Goal: Information Seeking & Learning: Learn about a topic

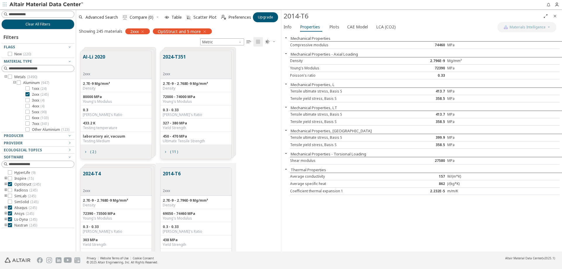
scroll to position [201, 201]
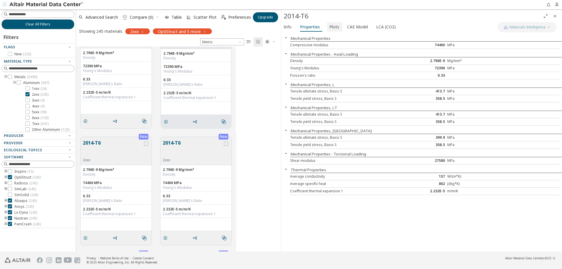
click at [332, 28] on span "Plots" at bounding box center [335, 26] width 10 height 9
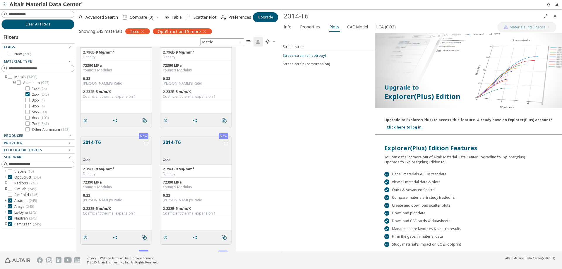
scroll to position [468, 0]
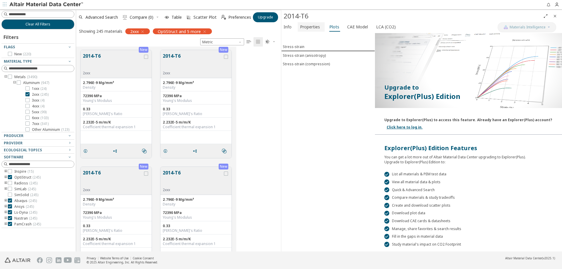
click at [313, 31] on button "Properties" at bounding box center [311, 26] width 27 height 9
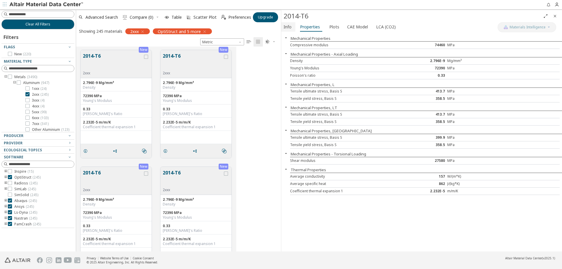
click at [292, 30] on button "Info" at bounding box center [289, 26] width 14 height 9
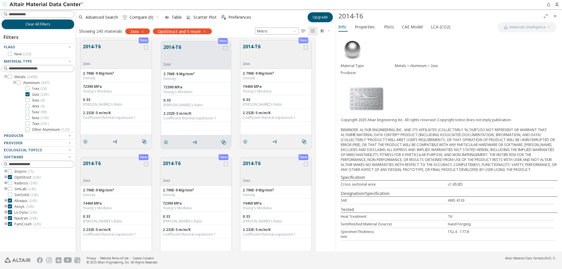
scroll to position [210, 255]
drag, startPoint x: 281, startPoint y: 56, endPoint x: 336, endPoint y: 60, distance: 54.9
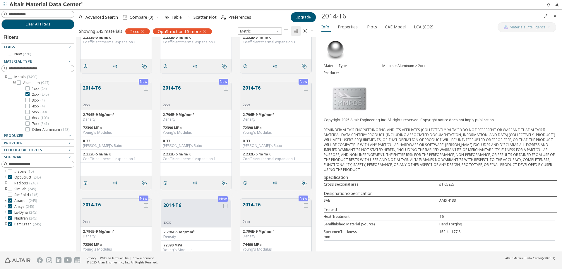
scroll to position [322, 0]
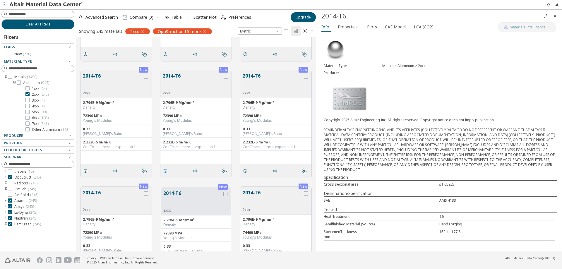
click at [165, 171] on icon "grid" at bounding box center [165, 171] width 5 height 5
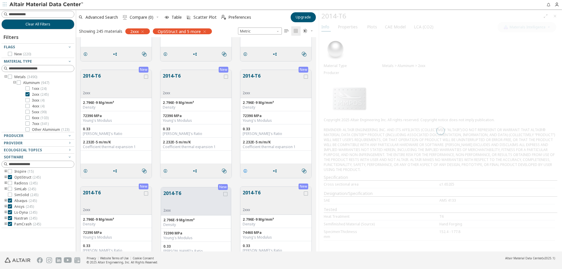
click at [243, 173] on icon "grid" at bounding box center [245, 171] width 5 height 5
click at [370, 165] on div at bounding box center [440, 131] width 243 height 242
click at [346, 21] on div at bounding box center [440, 131] width 243 height 242
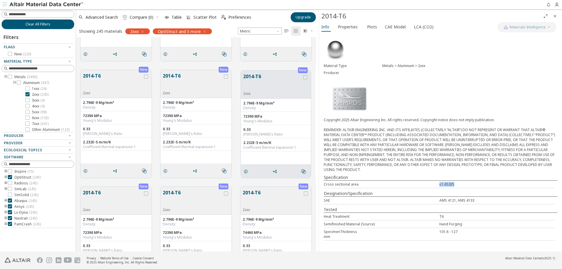
drag, startPoint x: 479, startPoint y: 184, endPoint x: 465, endPoint y: 183, distance: 14.4
click at [465, 183] on div "≤1.652E5" at bounding box center [498, 184] width 116 height 5
click at [465, 185] on div "≤1.652E5" at bounding box center [498, 184] width 116 height 5
drag, startPoint x: 450, startPoint y: 200, endPoint x: 439, endPoint y: 201, distance: 10.3
click at [439, 201] on div "SAE AMS 4121, AMS 4133" at bounding box center [439, 201] width 231 height 8
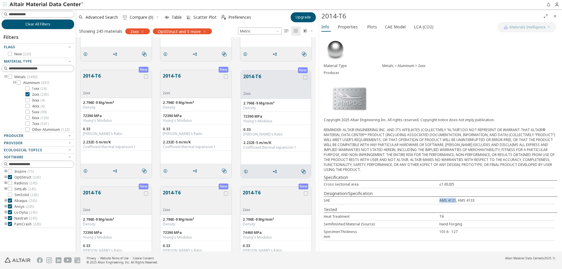
click at [439, 201] on div "SAE" at bounding box center [382, 200] width 116 height 5
click at [26, 93] on icon at bounding box center [27, 94] width 4 height 4
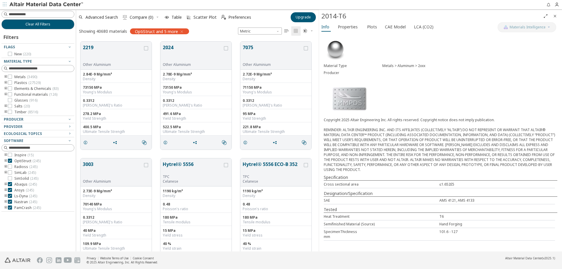
click at [5, 78] on icon "toogle group" at bounding box center [6, 77] width 4 height 5
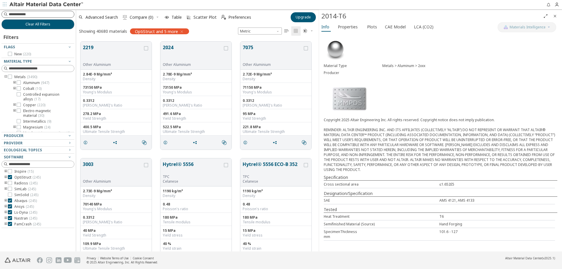
click at [18, 15] on input at bounding box center [41, 14] width 65 height 6
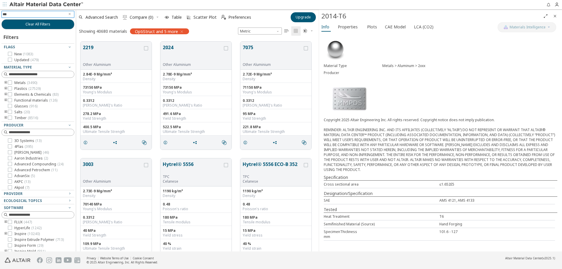
scroll to position [47, 0]
drag, startPoint x: 72, startPoint y: 86, endPoint x: 73, endPoint y: 108, distance: 22.0
click at [73, 108] on div "*** Clear All Filters Filters Flags New ( 1083 ) Updated ( 479 ) Material Type …" at bounding box center [38, 130] width 76 height 242
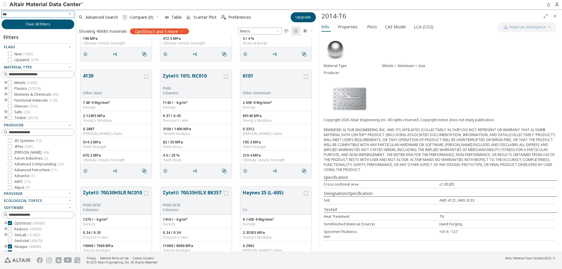
scroll to position [264, 0]
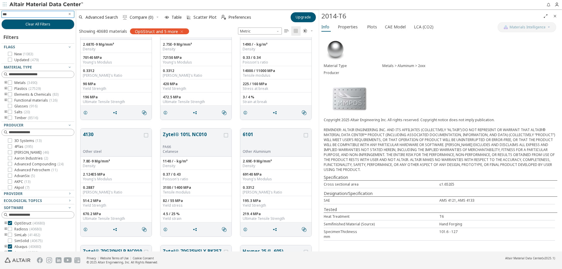
type input "***"
click at [39, 21] on button "Clear All Filters" at bounding box center [37, 24] width 73 height 10
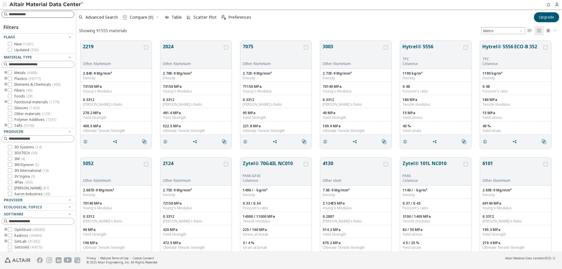
scroll to position [211, 482]
click at [6, 73] on icon "toogle group" at bounding box center [6, 73] width 4 height 5
click at [15, 67] on icon "toogle group" at bounding box center [15, 64] width 4 height 5
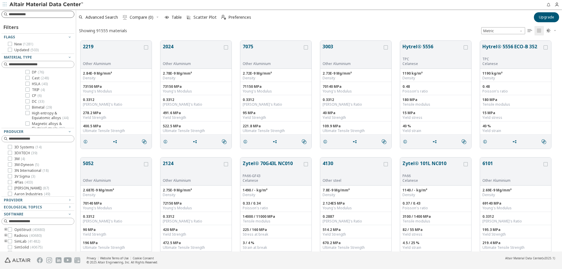
click at [33, 14] on input at bounding box center [41, 14] width 65 height 6
type input "***"
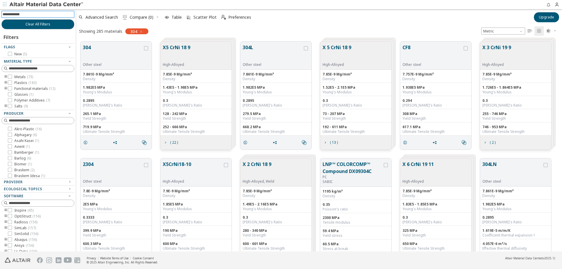
scroll to position [13, 0]
click at [7, 77] on icon "toogle group" at bounding box center [6, 77] width 4 height 5
click at [15, 82] on icon "toogle group" at bounding box center [15, 83] width 4 height 5
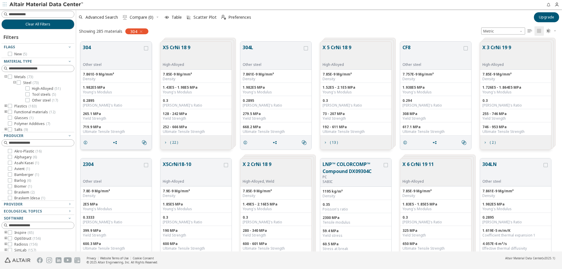
click at [114, 54] on button "304" at bounding box center [113, 53] width 60 height 18
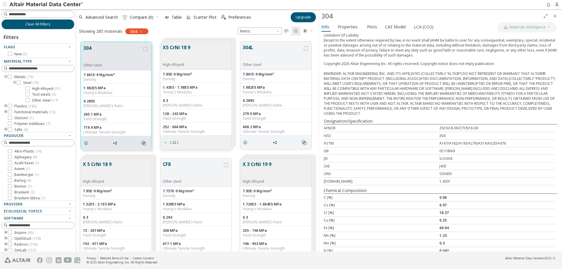
scroll to position [59, 0]
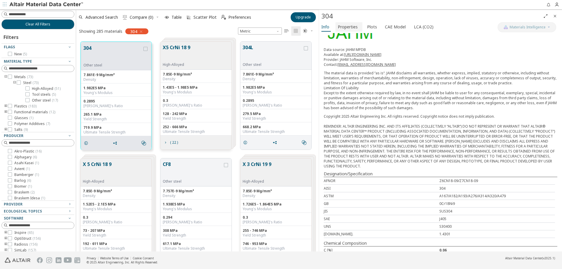
click at [356, 28] on span "Properties" at bounding box center [348, 26] width 20 height 9
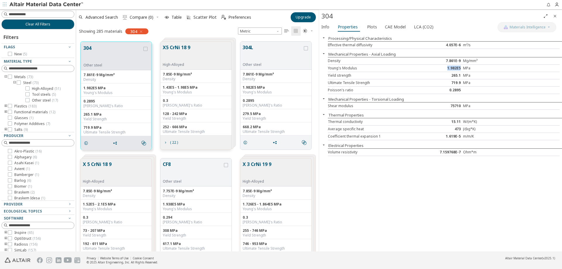
drag, startPoint x: 447, startPoint y: 68, endPoint x: 462, endPoint y: 67, distance: 14.7
click at [462, 67] on div "1.982E5" at bounding box center [444, 68] width 39 height 5
click at [483, 64] on div "Density 7.861E-9 Mg/mm³" at bounding box center [444, 60] width 232 height 7
drag, startPoint x: 450, startPoint y: 74, endPoint x: 461, endPoint y: 76, distance: 10.7
click at [461, 76] on div "265.1" at bounding box center [444, 75] width 39 height 5
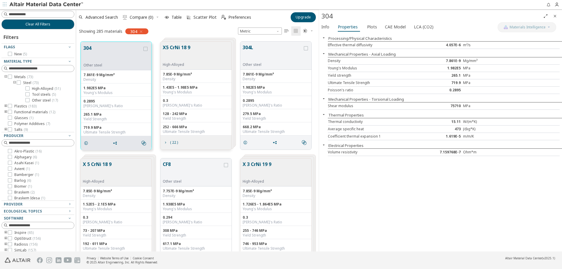
click at [497, 74] on div "MPa" at bounding box center [482, 75] width 39 height 5
drag, startPoint x: 450, startPoint y: 83, endPoint x: 458, endPoint y: 83, distance: 8.8
click at [458, 83] on div "719.9" at bounding box center [444, 83] width 39 height 5
click at [515, 85] on div "Ultimate Tensile Strength 719.9 MPa" at bounding box center [444, 82] width 232 height 7
click at [331, 26] on button "Info" at bounding box center [326, 26] width 14 height 9
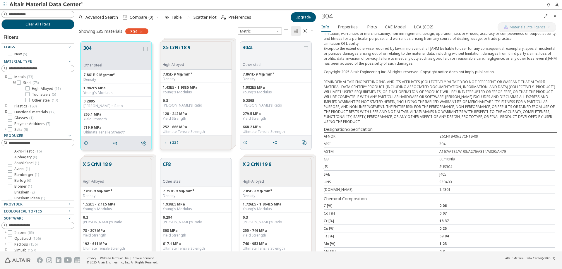
scroll to position [117, 0]
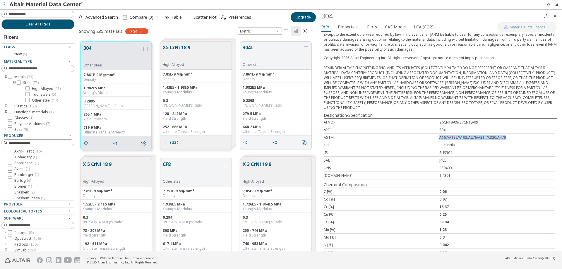
drag, startPoint x: 435, startPoint y: 138, endPoint x: 515, endPoint y: 137, distance: 80.0
click at [515, 137] on div "ASTM A167/A182/A193/A276/A314/A320/A479" at bounding box center [439, 138] width 231 height 8
click at [515, 136] on div "A167/A182/A193/A276/A314/A320/A479" at bounding box center [498, 137] width 116 height 5
drag, startPoint x: 456, startPoint y: 170, endPoint x: 422, endPoint y: 169, distance: 34.0
click at [422, 169] on div "UNS S30400" at bounding box center [439, 168] width 231 height 8
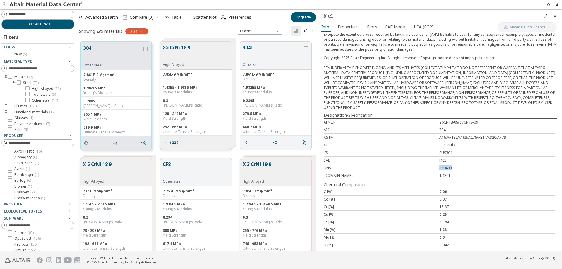
click at [422, 169] on div "UNS" at bounding box center [382, 168] width 116 height 5
click at [128, 51] on button "304" at bounding box center [112, 54] width 59 height 18
click at [268, 52] on button "304L" at bounding box center [273, 53] width 60 height 18
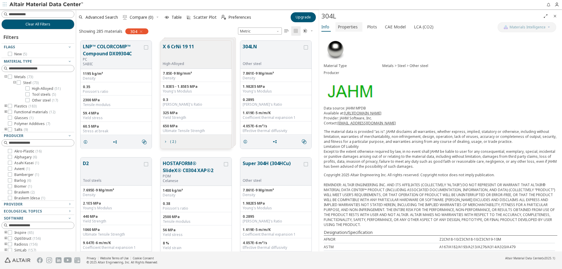
click at [351, 23] on span "Properties" at bounding box center [348, 26] width 20 height 9
